Goal: Transaction & Acquisition: Purchase product/service

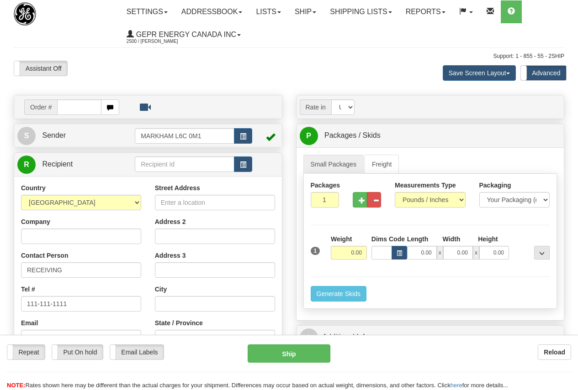
click at [357, 11] on link "Shipping lists" at bounding box center [360, 11] width 75 height 23
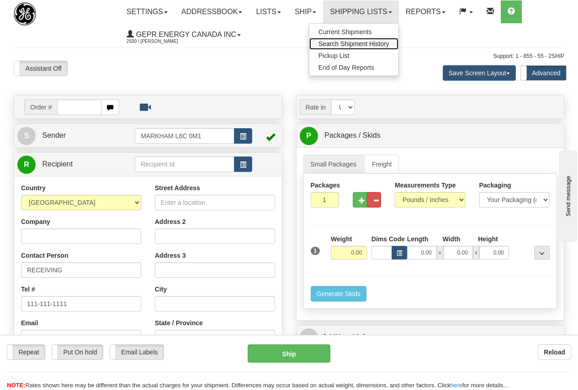
click at [359, 43] on span "Search Shipment History" at bounding box center [353, 43] width 71 height 7
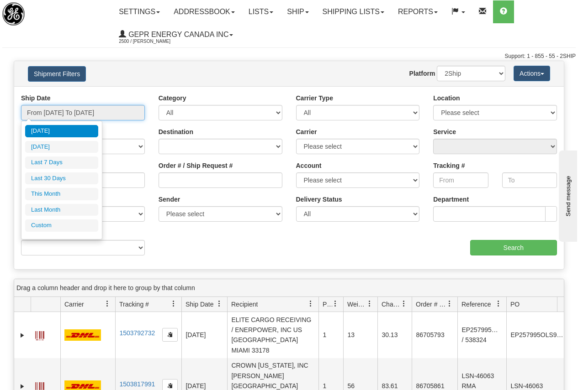
click at [85, 113] on input "From 10/03/2025 To 10/04/2025" at bounding box center [83, 113] width 124 height 16
click at [80, 178] on li "Last 30 Days" at bounding box center [61, 179] width 73 height 12
type input "From 09/05/2025 To 10/04/2025"
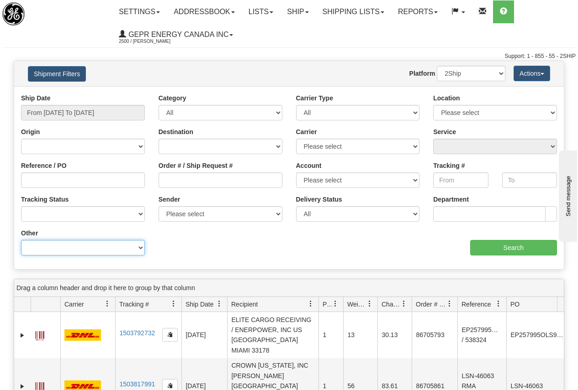
click at [56, 247] on select "Billing Account # Billing Type BOL # (LTL) Commodity Or Documents Consolidation…" at bounding box center [83, 248] width 124 height 16
select select "Recipient_Company"
click at [21, 240] on select "Billing Account # Billing Type BOL # (LTL) Commodity Or Documents Consolidation…" at bounding box center [83, 248] width 124 height 16
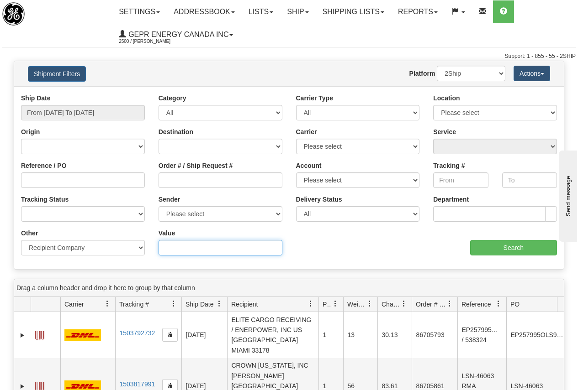
click at [170, 249] on input "Value" at bounding box center [220, 248] width 124 height 16
type input "state service"
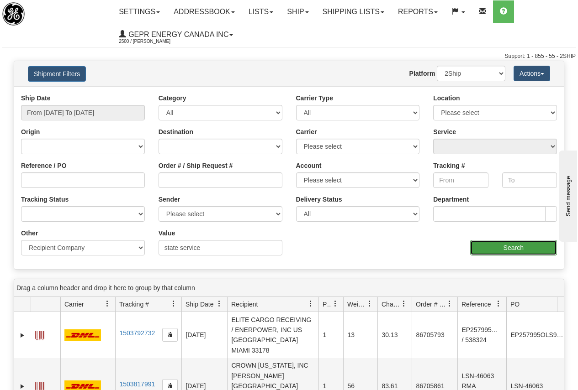
click at [518, 248] on input "Search" at bounding box center [513, 248] width 87 height 16
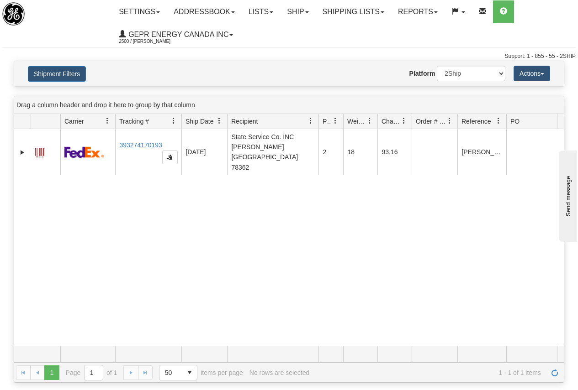
scroll to position [0, 56]
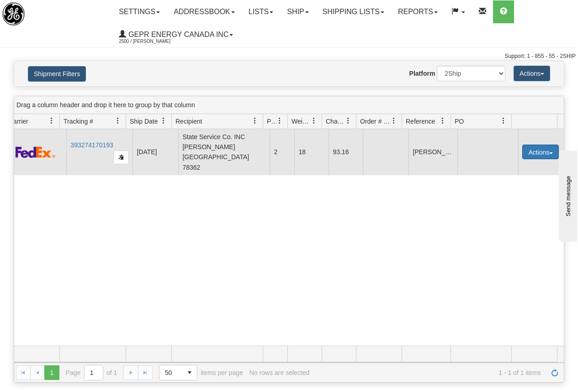
click at [534, 145] on button "Actions" at bounding box center [540, 152] width 37 height 15
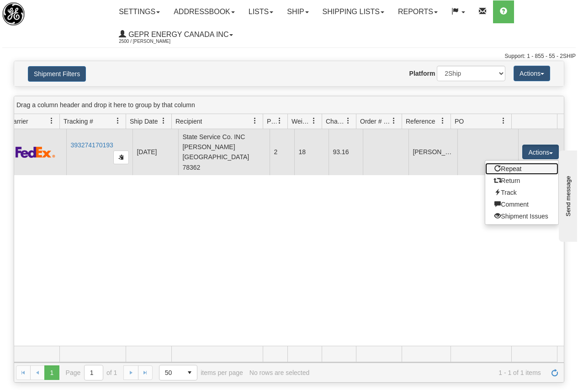
click at [513, 164] on link "Repeat" at bounding box center [521, 169] width 73 height 12
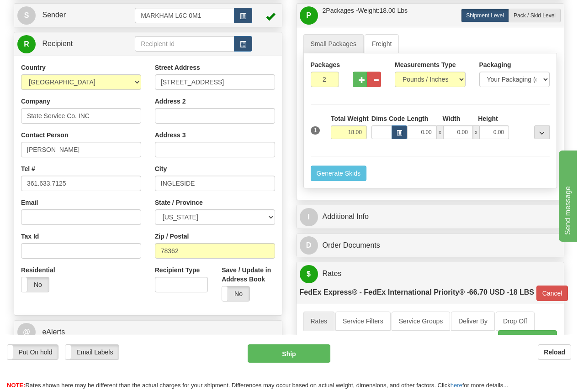
scroll to position [137, 0]
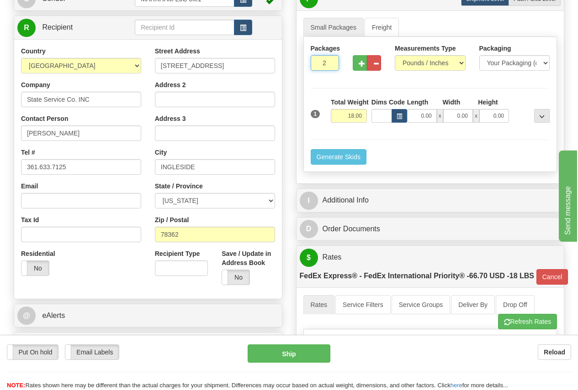
drag, startPoint x: 320, startPoint y: 64, endPoint x: 349, endPoint y: 59, distance: 29.1
click at [349, 59] on div "Packages 2 1" at bounding box center [430, 61] width 253 height 35
type input "1"
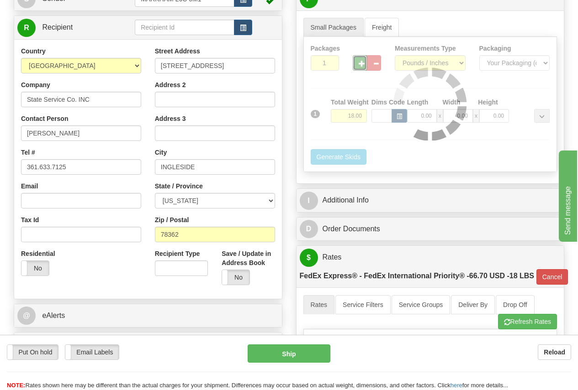
type input "01"
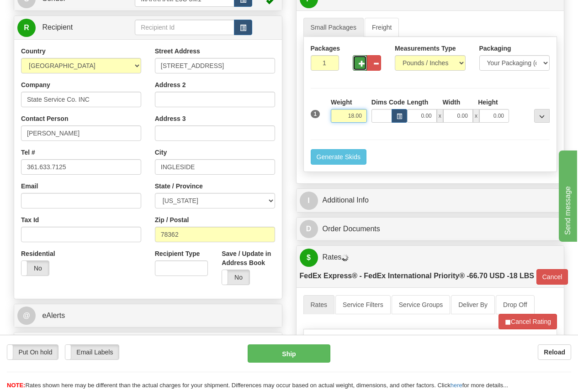
click at [341, 114] on input "18.00" at bounding box center [349, 116] width 36 height 14
type input "0"
type input "2"
type input "01"
type input "2.00"
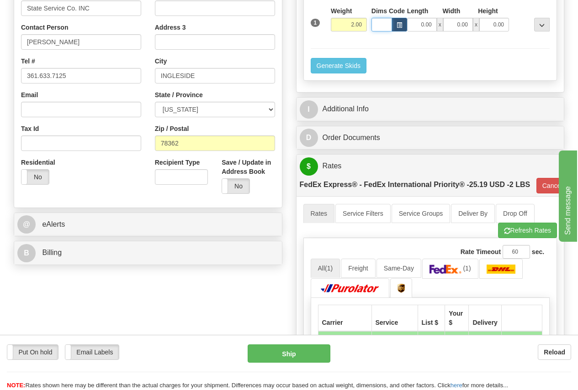
scroll to position [46, 0]
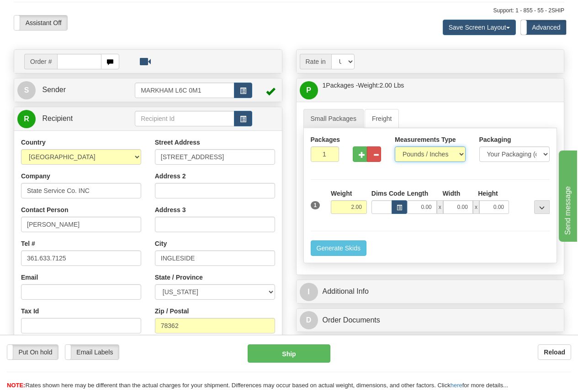
click at [447, 154] on select "Pounds / Inches Kilograms / Centimeters" at bounding box center [429, 155] width 71 height 16
click at [508, 151] on select "Your Packaging (customer supplied) Envelope (carrier supplied) Pack (carrier su…" at bounding box center [514, 155] width 71 height 16
select select "3"
click at [479, 147] on select "Your Packaging (customer supplied) Envelope (carrier supplied) Pack (carrier su…" at bounding box center [514, 155] width 71 height 16
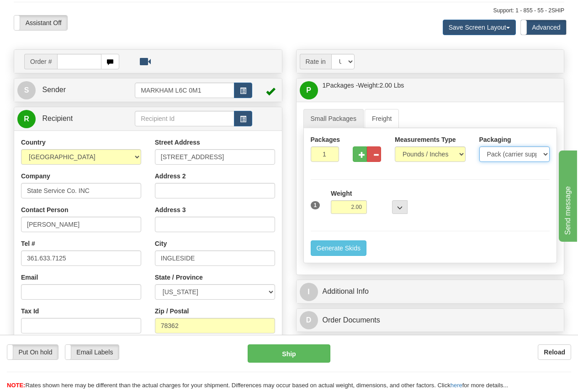
type input "01"
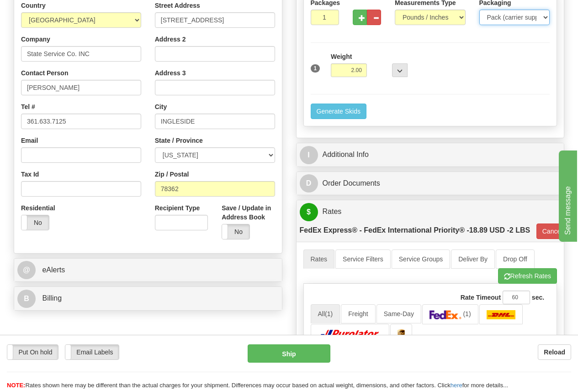
scroll to position [228, 0]
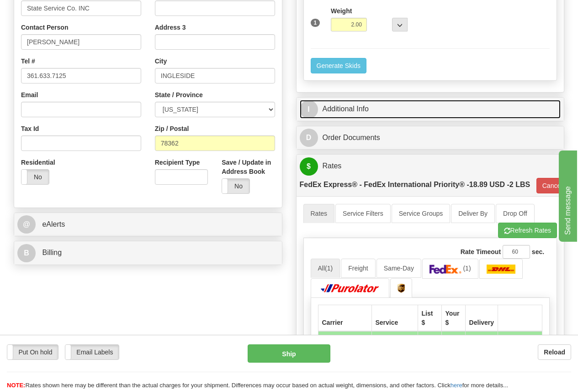
click at [362, 108] on link "I Additional Info" at bounding box center [429, 109] width 261 height 19
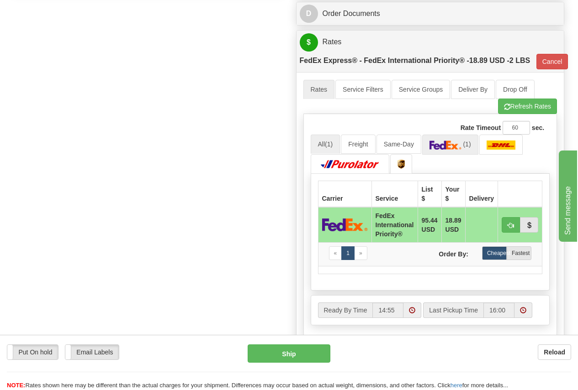
scroll to position [502, 0]
click at [453, 145] on img at bounding box center [445, 144] width 32 height 9
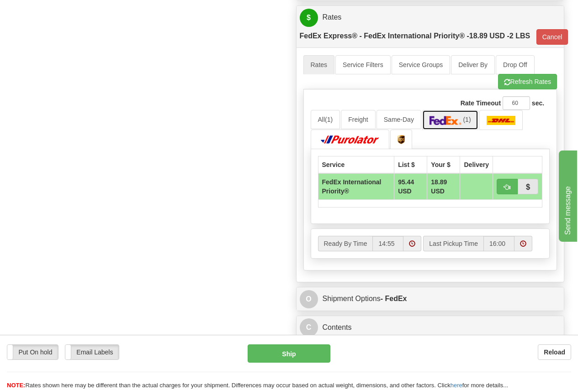
scroll to position [548, 0]
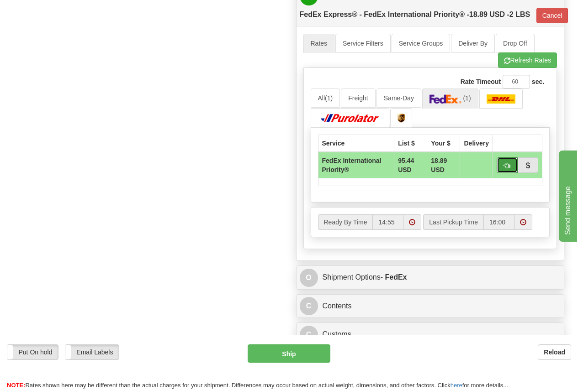
click at [510, 162] on button "button" at bounding box center [506, 166] width 21 height 16
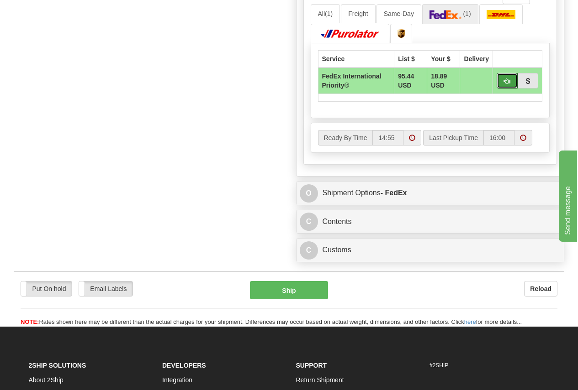
scroll to position [639, 0]
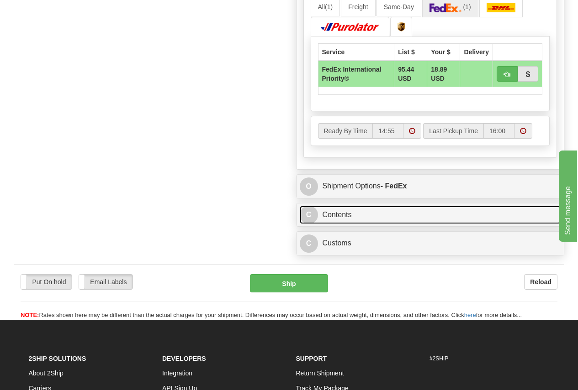
click at [343, 215] on link "C Contents" at bounding box center [429, 215] width 261 height 19
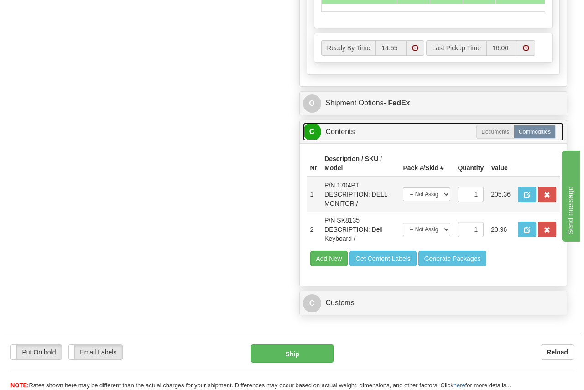
scroll to position [730, 0]
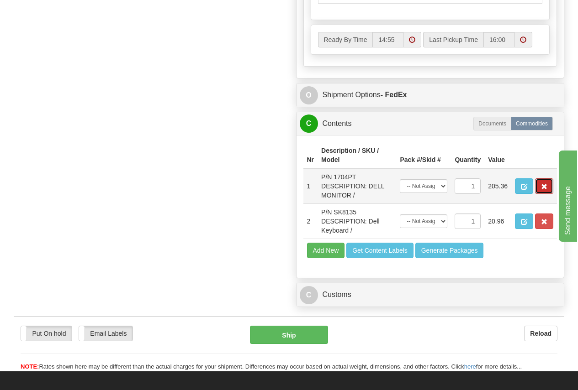
click at [543, 183] on button "button" at bounding box center [544, 187] width 18 height 16
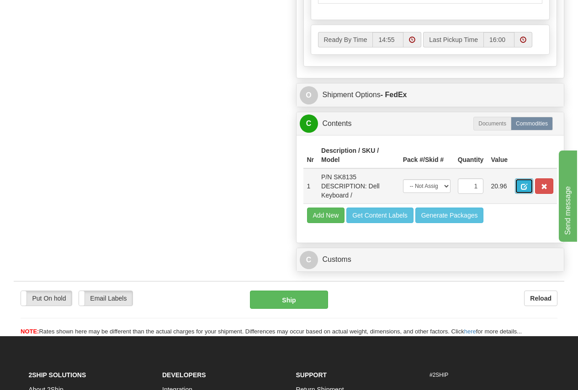
click at [521, 184] on span "button" at bounding box center [523, 187] width 6 height 6
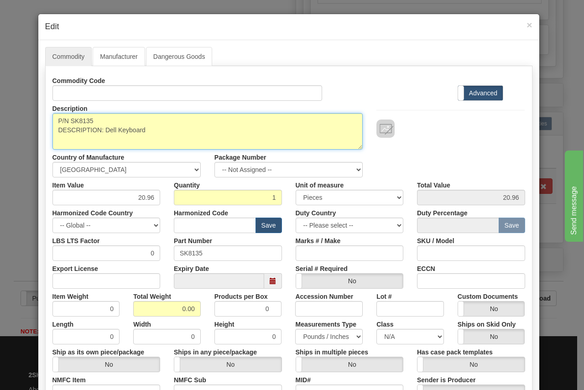
drag, startPoint x: 74, startPoint y: 122, endPoint x: 71, endPoint y: 118, distance: 5.2
click at [74, 121] on textarea "P/N SK8135 DESCRIPTION: Dell Keyboard" at bounding box center [208, 131] width 311 height 37
drag, startPoint x: 68, startPoint y: 121, endPoint x: 110, endPoint y: 118, distance: 42.6
click at [110, 118] on textarea "P/N SK8135 DESCRIPTION: Dell Keyboard" at bounding box center [208, 131] width 311 height 37
paste textarea "ELABL-00216"
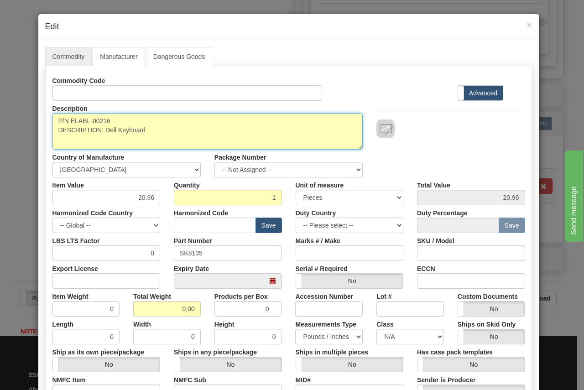
drag, startPoint x: 123, startPoint y: 131, endPoint x: 117, endPoint y: 130, distance: 6.0
click at [123, 131] on textarea "P/N SK8135 DESCRIPTION: Dell Keyboard" at bounding box center [208, 131] width 311 height 37
drag, startPoint x: 104, startPoint y: 131, endPoint x: 174, endPoint y: 132, distance: 70.8
click at [174, 132] on textarea "P/N SK8135 DESCRIPTION: Dell Keyboard" at bounding box center [208, 131] width 311 height 37
paste textarea "STANLEY, LAMACOID, WHITE FACE BLACK LETTER"
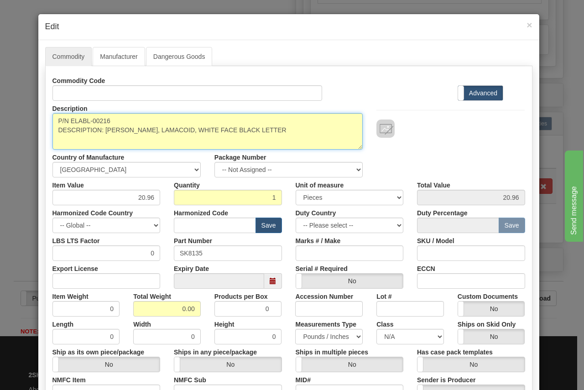
type textarea "P/N ELABL-00216 DESCRIPTION: STANLEY, LAMACOID, WHITE FACE BLACK LETTER"
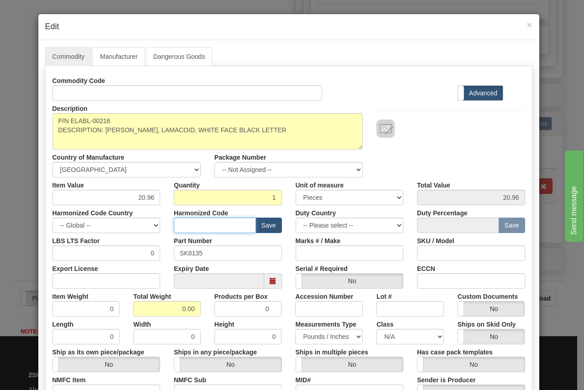
click at [187, 226] on input "text" at bounding box center [215, 226] width 82 height 16
paste input "3919.90.5060"
type input "3919.90.5060"
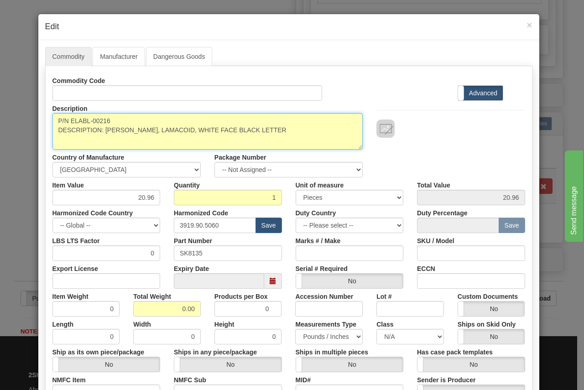
click at [92, 121] on textarea "P/N SK8135 DESCRIPTION: Dell Keyboard" at bounding box center [208, 131] width 311 height 37
drag, startPoint x: 68, startPoint y: 120, endPoint x: 116, endPoint y: 121, distance: 47.9
click at [116, 121] on textarea "P/N SK8135 DESCRIPTION: Dell Keyboard" at bounding box center [208, 131] width 311 height 37
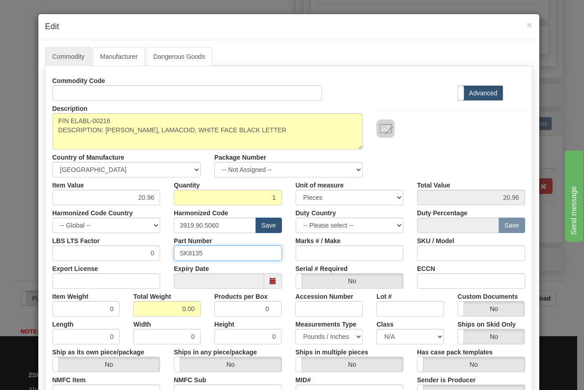
drag, startPoint x: 176, startPoint y: 254, endPoint x: 271, endPoint y: 257, distance: 94.6
click at [271, 257] on input "SK8135" at bounding box center [228, 254] width 108 height 16
paste input "ELABL-00216"
type input "ELABL-00216"
click at [265, 197] on input "1" at bounding box center [228, 198] width 108 height 16
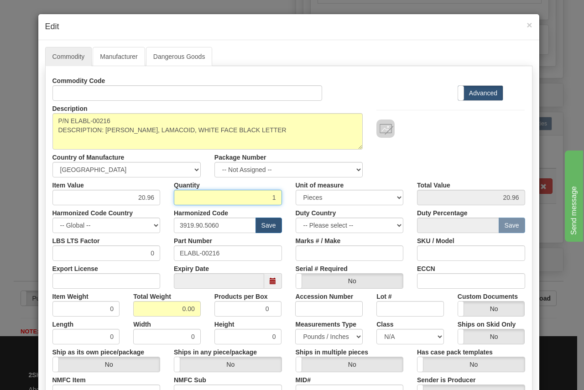
click at [265, 197] on input "1" at bounding box center [228, 198] width 108 height 16
type input "14"
type input "293.44"
drag, startPoint x: 126, startPoint y: 198, endPoint x: 185, endPoint y: 197, distance: 59.4
click at [185, 197] on div "Item Value 20.96 Quantity 14 Unit of measure 3 Thousand Square Inches Adjustmen…" at bounding box center [289, 192] width 487 height 28
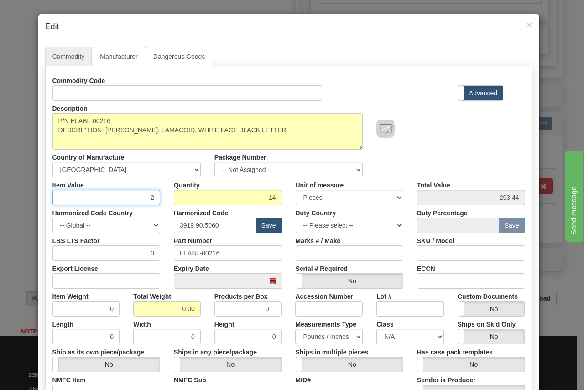
type input "2"
type input "28.00"
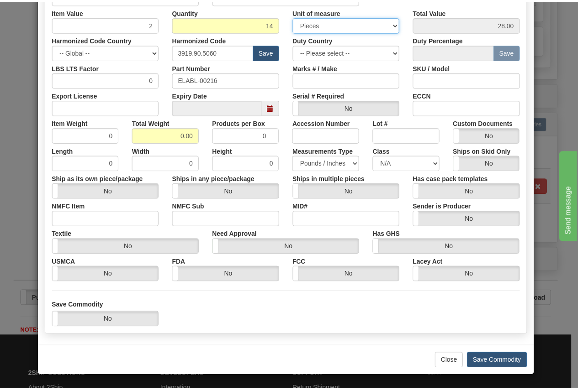
scroll to position [174, 0]
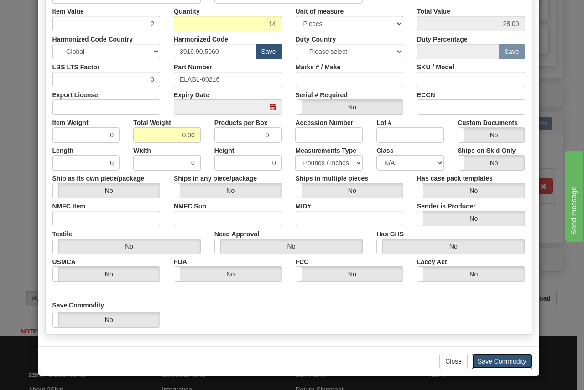
click at [493, 362] on button "Save Commodity" at bounding box center [502, 362] width 61 height 16
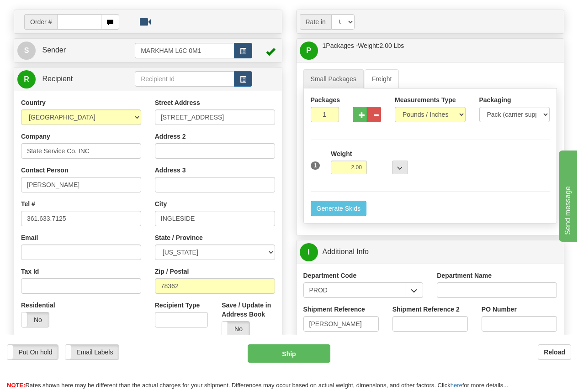
scroll to position [91, 0]
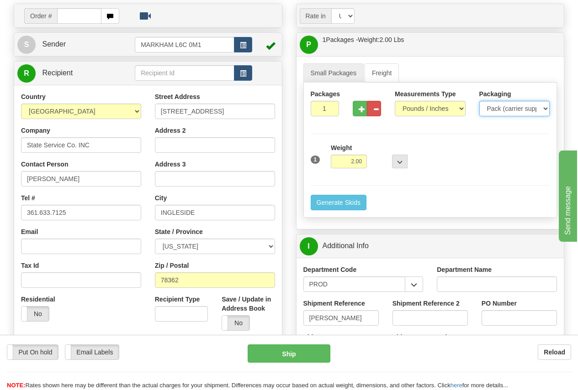
click at [511, 108] on select "Your Packaging (customer supplied) Envelope (carrier supplied) Pack (carrier su…" at bounding box center [514, 109] width 71 height 16
select select "1"
click at [479, 101] on select "Your Packaging (customer supplied) Envelope (carrier supplied) Pack (carrier su…" at bounding box center [514, 109] width 71 height 16
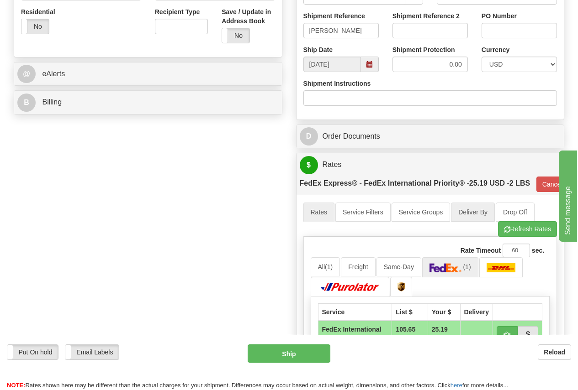
scroll to position [411, 0]
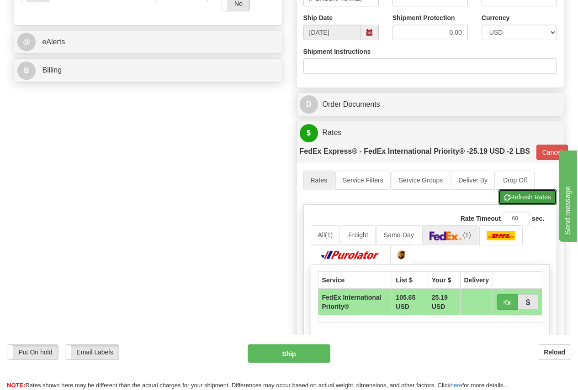
click at [530, 197] on button "Refresh Rates" at bounding box center [527, 197] width 59 height 16
type input "01"
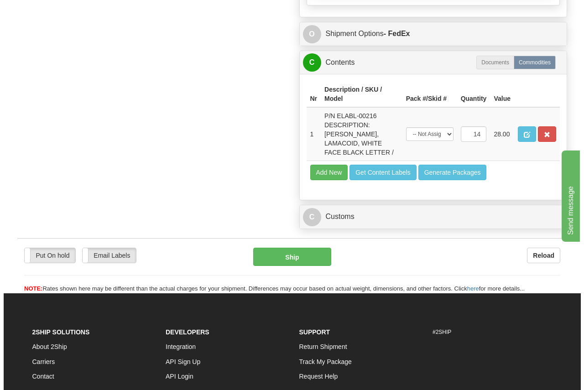
scroll to position [822, 0]
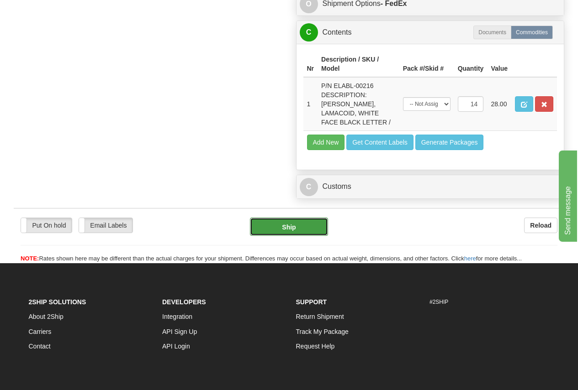
click at [302, 228] on button "Ship" at bounding box center [289, 227] width 78 height 18
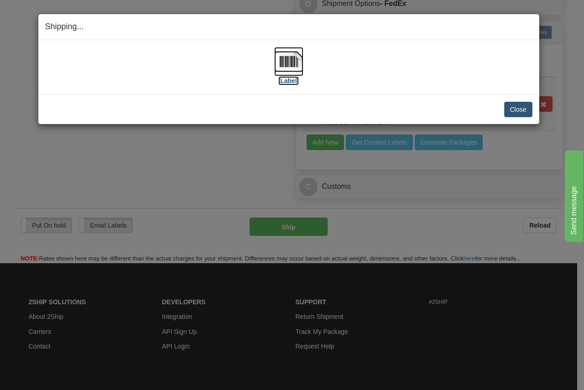
click at [288, 61] on img at bounding box center [288, 61] width 29 height 29
